Goal: Task Accomplishment & Management: Complete application form

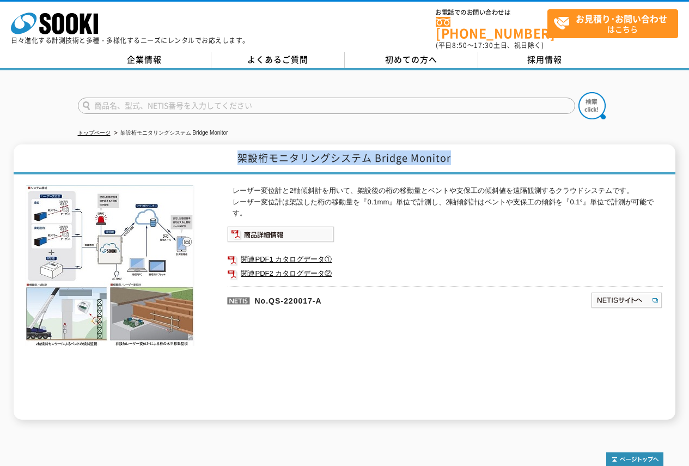
drag, startPoint x: 452, startPoint y: 154, endPoint x: 232, endPoint y: 157, distance: 220.2
click at [232, 157] on h1 "架設桁モニタリングシステム Bridge Monitor" at bounding box center [345, 159] width 662 height 30
copy h1 "架設桁モニタリングシステム Bridge Monitor"
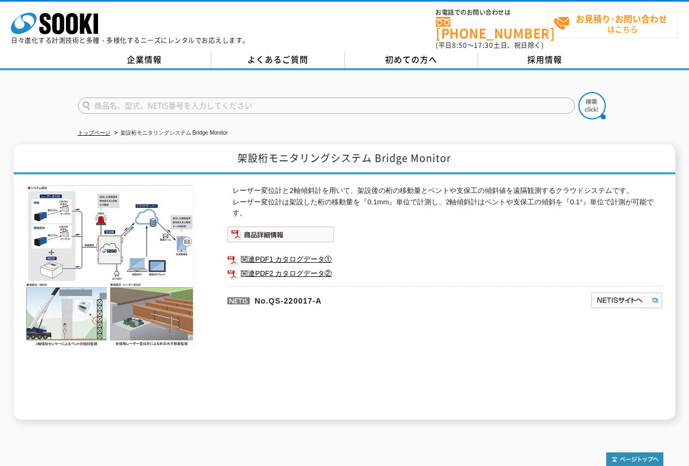
click at [625, 27] on span "お見積り･お問い合わせ はこちら" at bounding box center [616, 23] width 124 height 27
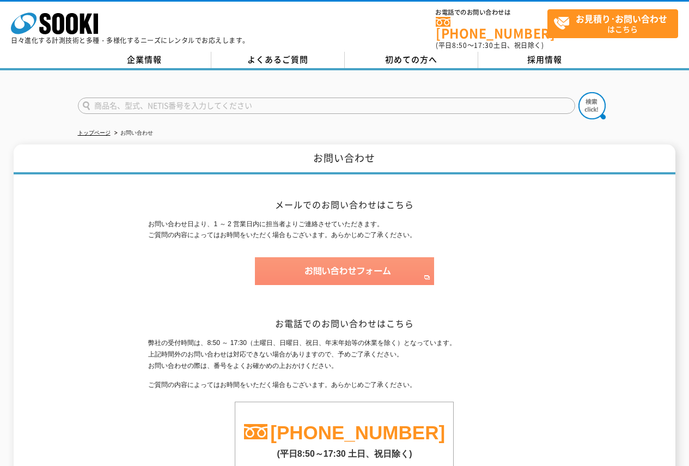
click at [275, 257] on img at bounding box center [344, 271] width 179 height 28
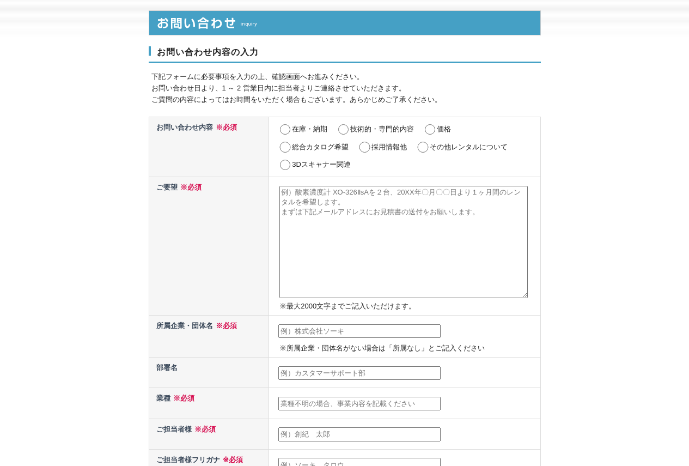
scroll to position [16, 0]
